Goal: Obtain resource: Download file/media

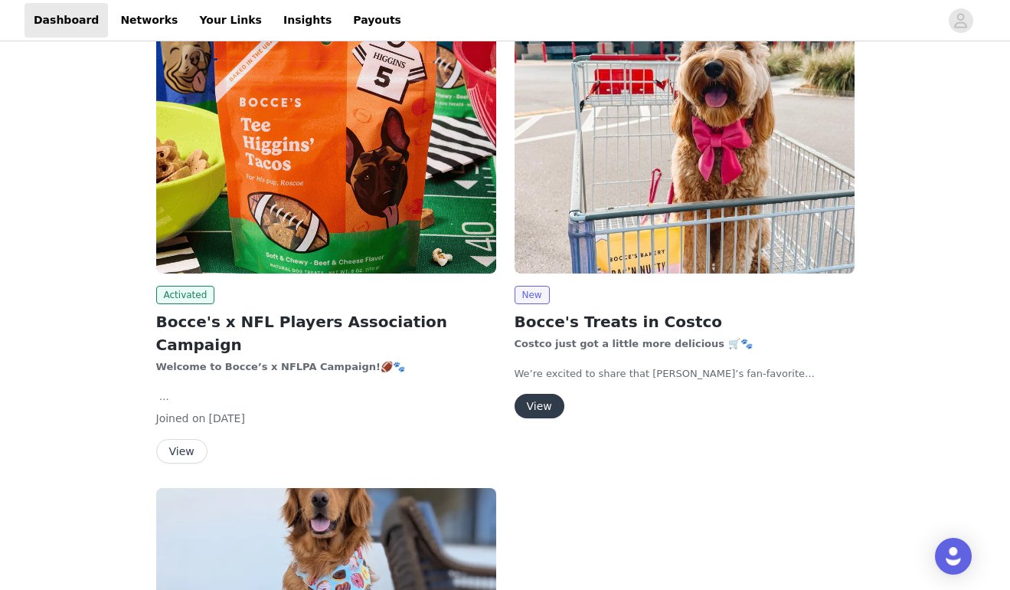
scroll to position [230, 0]
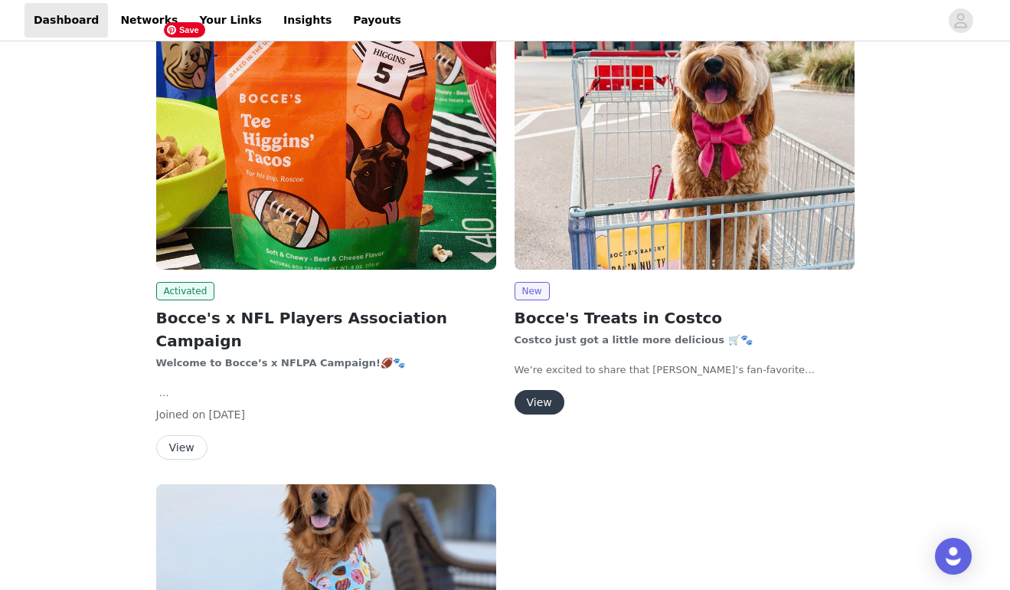
click at [234, 194] on img at bounding box center [326, 142] width 340 height 255
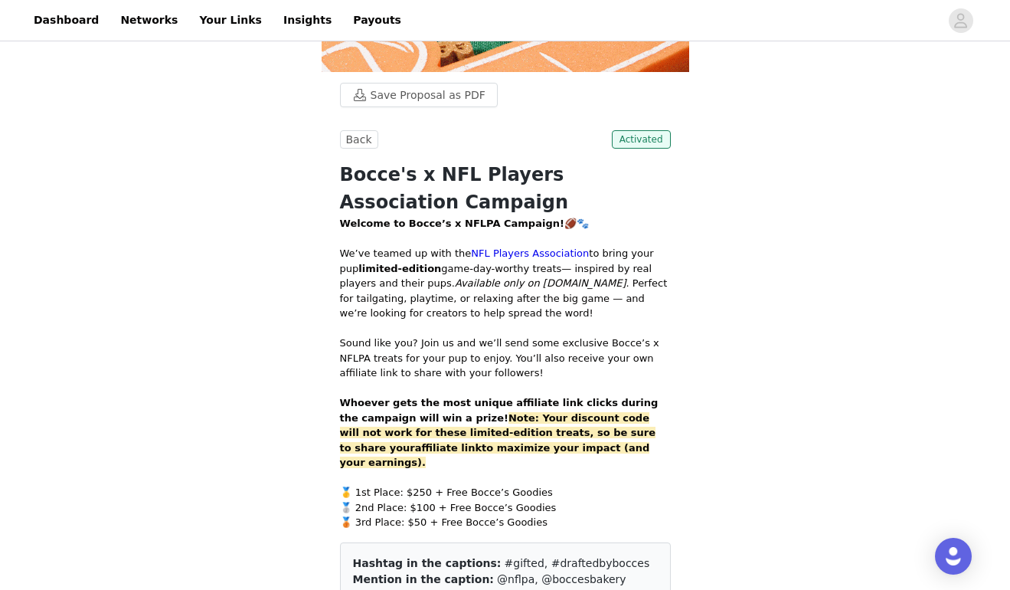
scroll to position [430, 0]
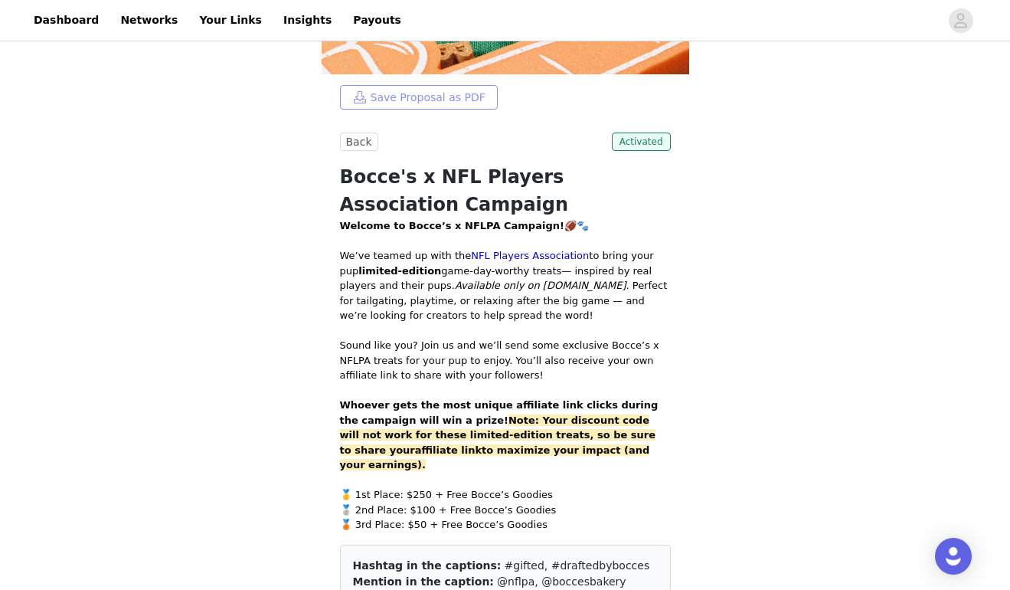
click at [374, 95] on button "Save Proposal as PDF" at bounding box center [419, 97] width 158 height 25
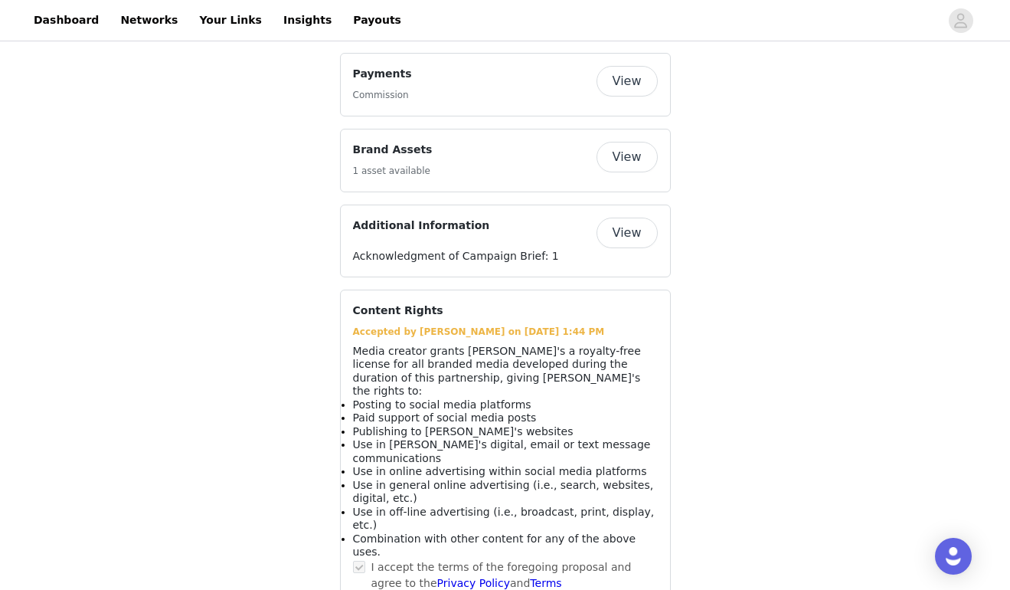
scroll to position [1456, 0]
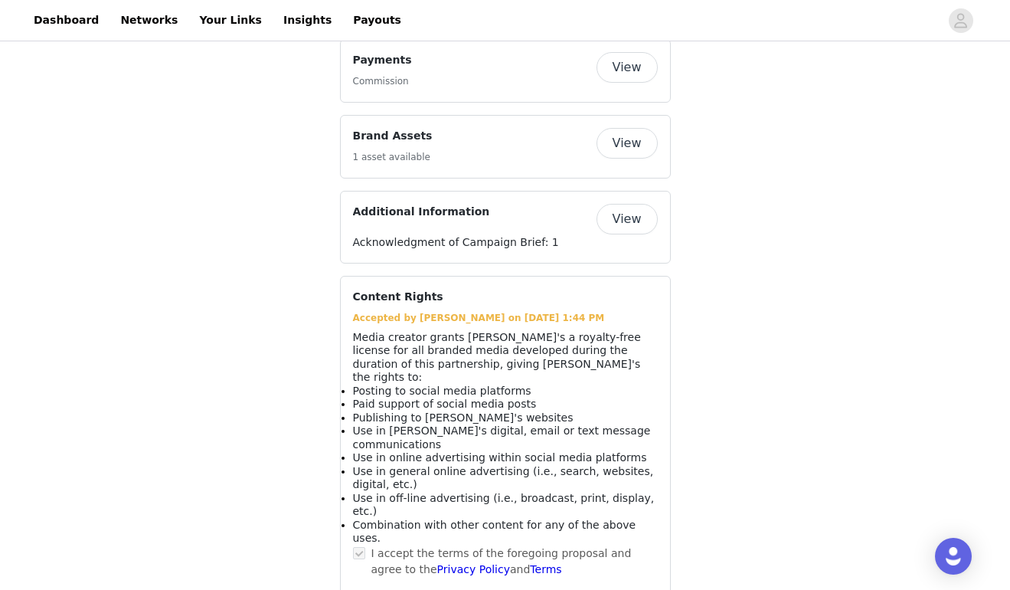
click at [633, 204] on button "View" at bounding box center [627, 219] width 61 height 31
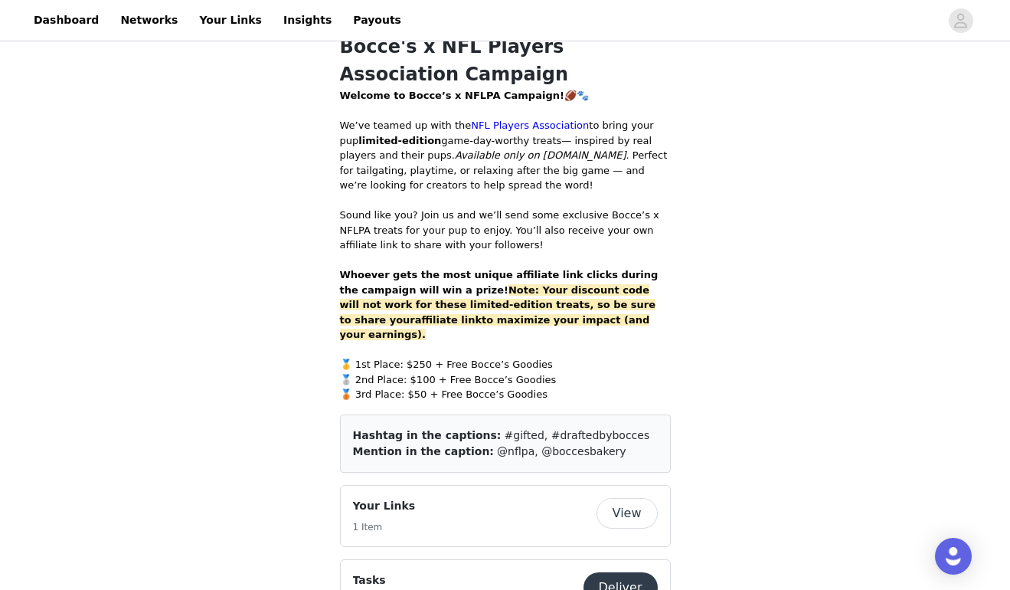
scroll to position [695, 0]
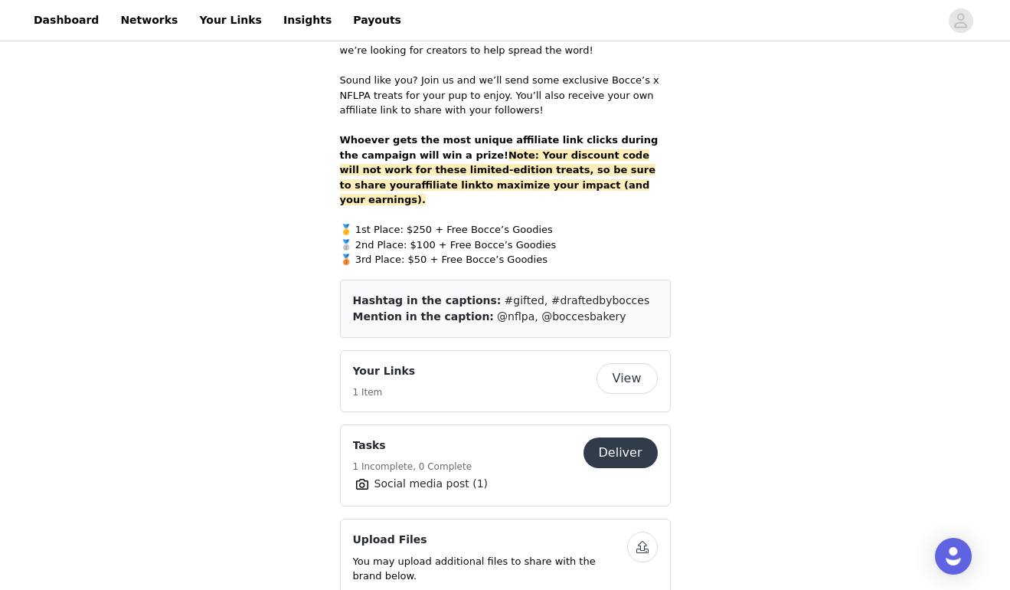
click at [636, 363] on button "View" at bounding box center [627, 378] width 61 height 31
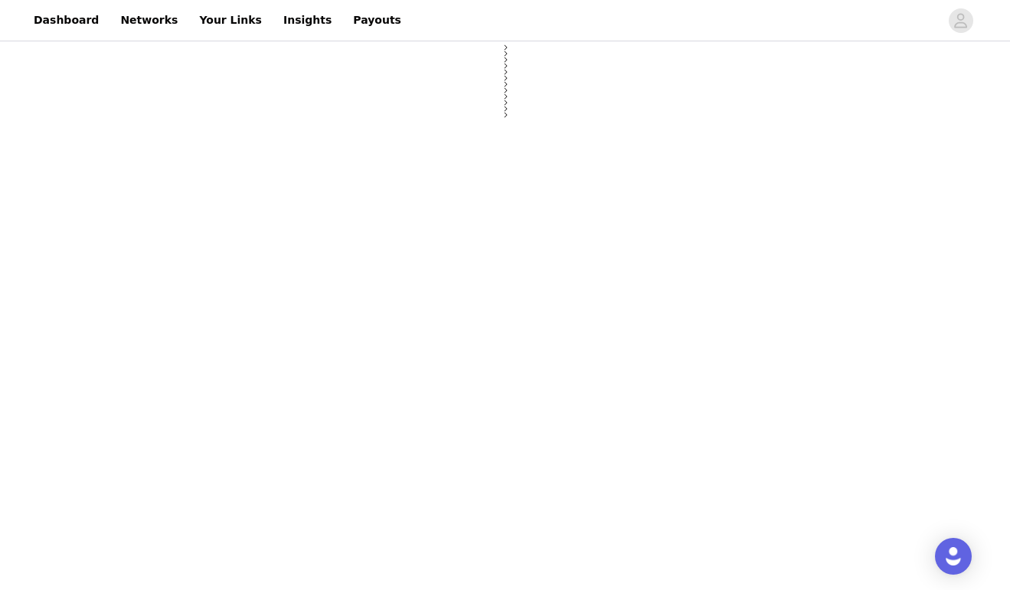
select select "12"
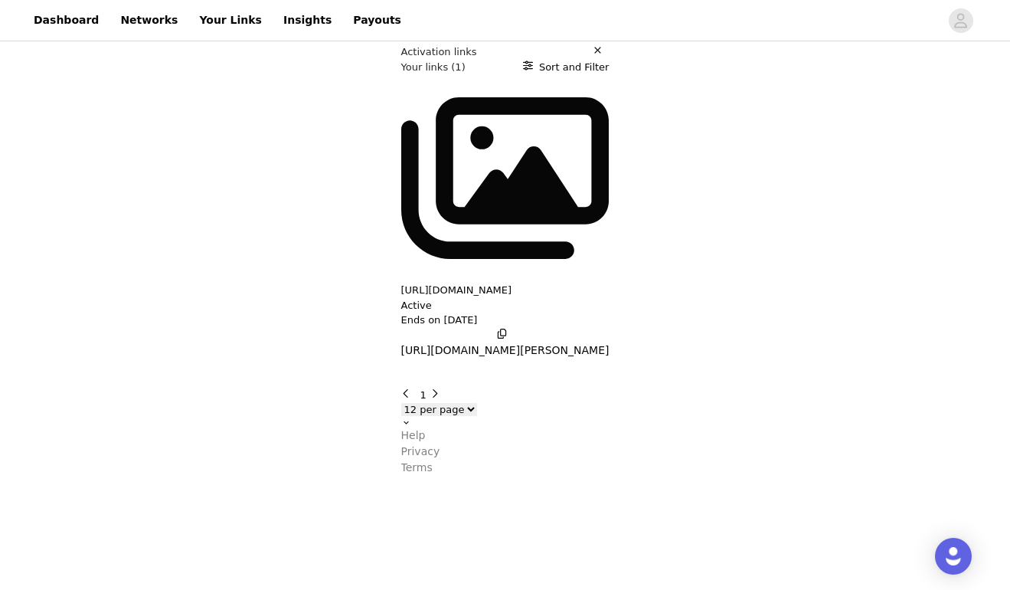
click at [549, 328] on button "[URL][DOMAIN_NAME][PERSON_NAME]" at bounding box center [505, 343] width 208 height 31
click at [609, 60] on button "button" at bounding box center [601, 51] width 16 height 15
